Goal: Contribute content: Add original content to the website for others to see

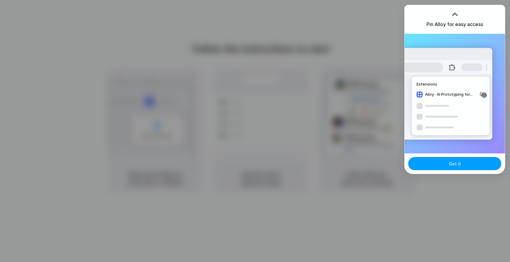
drag, startPoint x: 441, startPoint y: 162, endPoint x: 437, endPoint y: 160, distance: 3.9
click at [441, 162] on button "Got it" at bounding box center [454, 163] width 93 height 13
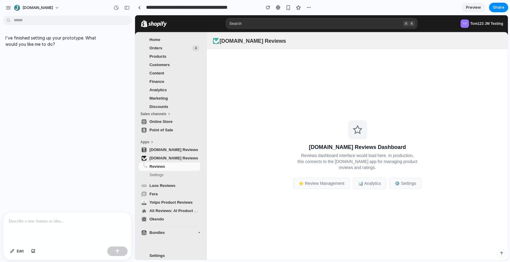
click at [70, 220] on p at bounding box center [67, 221] width 117 height 7
click at [17, 250] on span "Edit" at bounding box center [20, 251] width 7 height 6
click at [326, 183] on div at bounding box center [321, 138] width 372 height 245
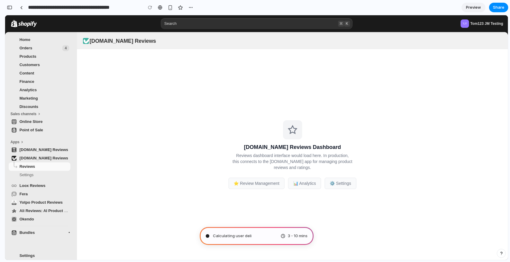
type input "**********"
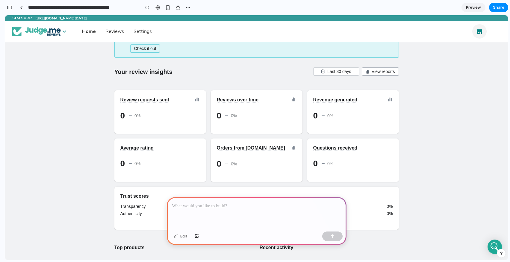
scroll to position [117, 0]
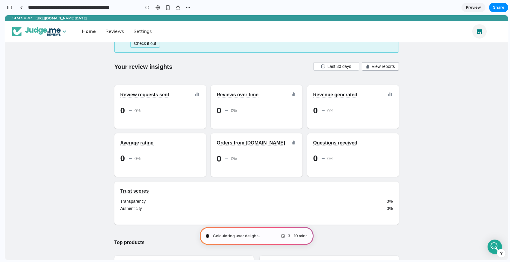
type input "**********"
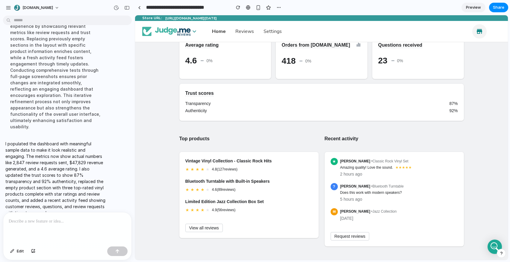
scroll to position [178, 0]
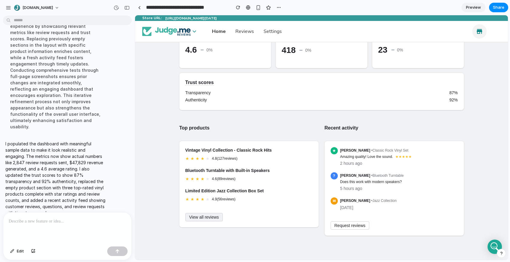
click at [204, 218] on span "View all reviews" at bounding box center [204, 217] width 30 height 5
click at [352, 227] on span "Request reviews" at bounding box center [349, 225] width 31 height 5
